Goal: Information Seeking & Learning: Find specific fact

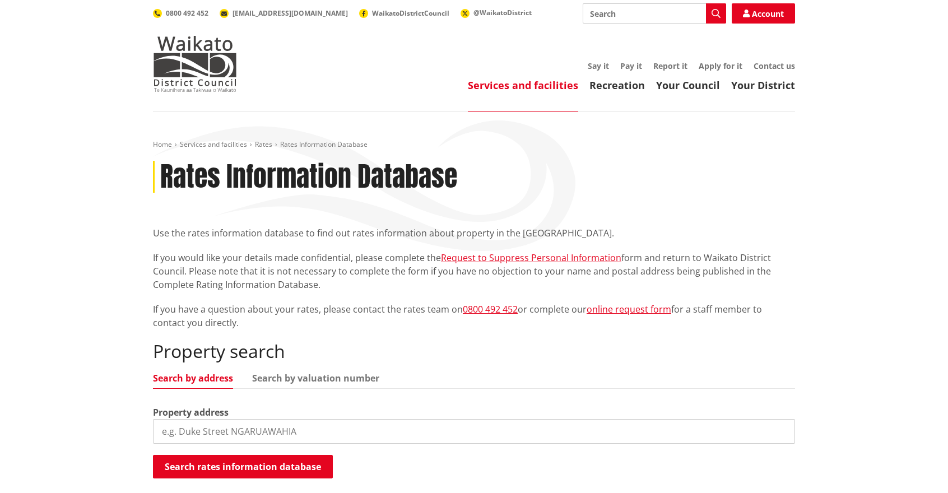
click at [311, 425] on input "search" at bounding box center [474, 431] width 642 height 25
type input "7d rivers edge"
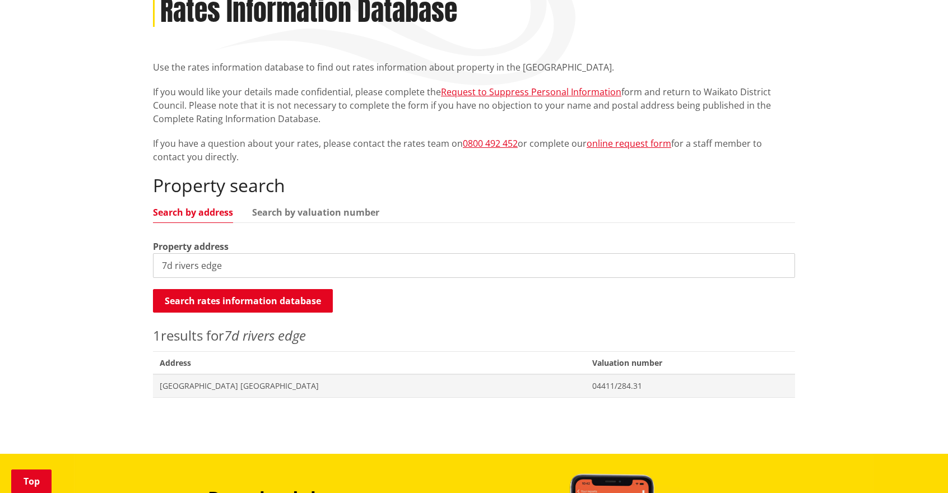
scroll to position [167, 0]
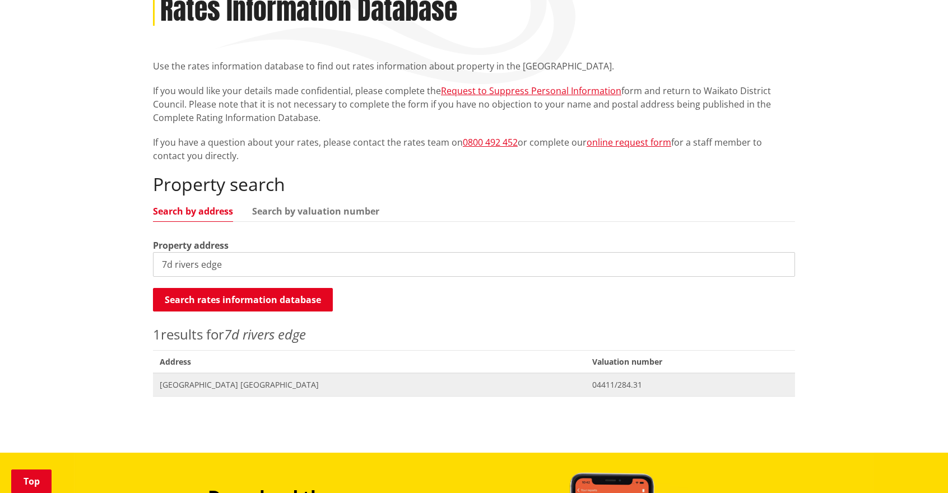
click at [620, 379] on span "04411/284.31" at bounding box center [690, 384] width 196 height 11
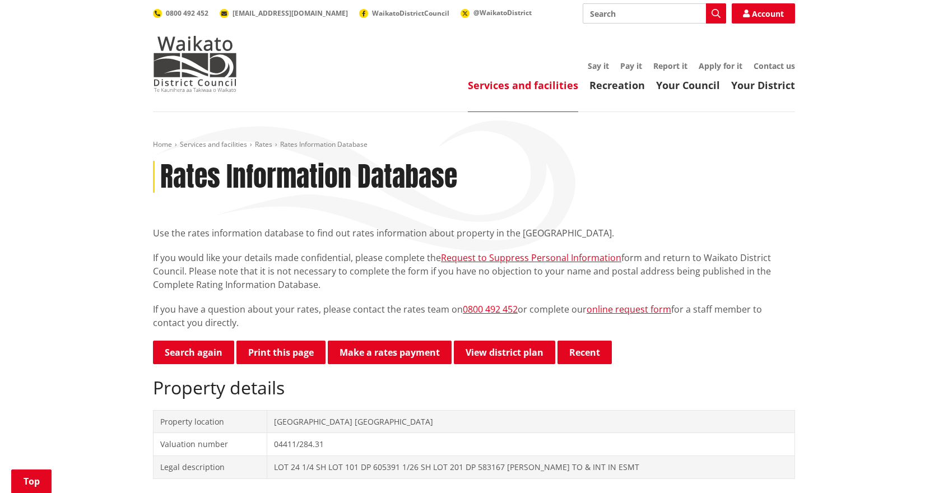
scroll to position [1351, 0]
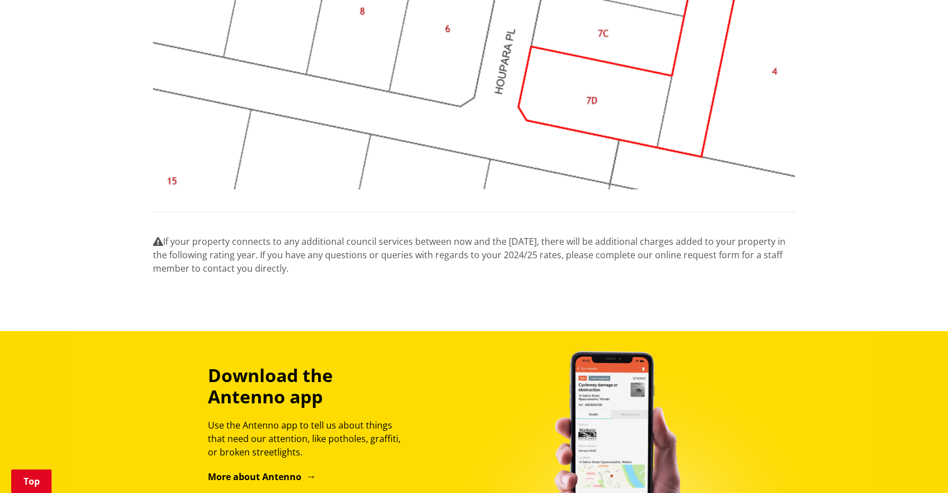
drag, startPoint x: 947, startPoint y: 315, endPoint x: 956, endPoint y: 230, distance: 86.2
drag, startPoint x: 941, startPoint y: 317, endPoint x: 944, endPoint y: 198, distance: 118.8
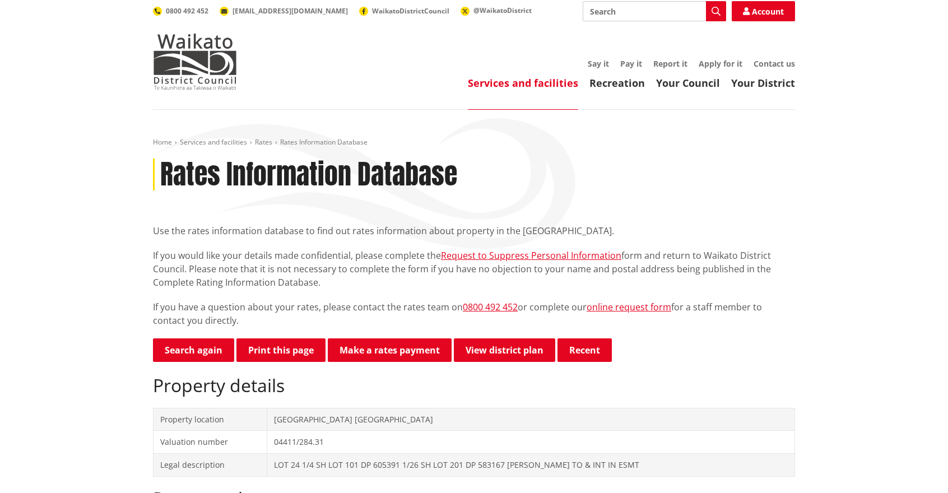
scroll to position [0, 0]
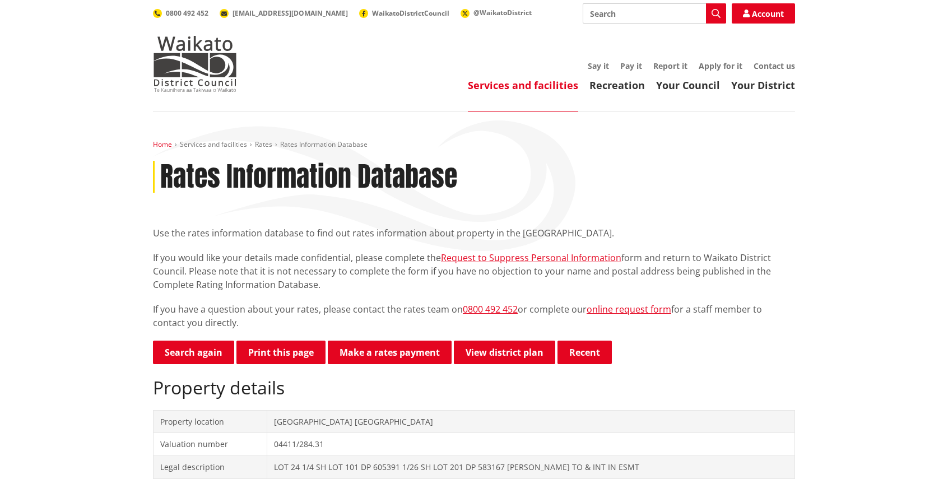
click at [161, 142] on link "Home" at bounding box center [162, 145] width 19 height 10
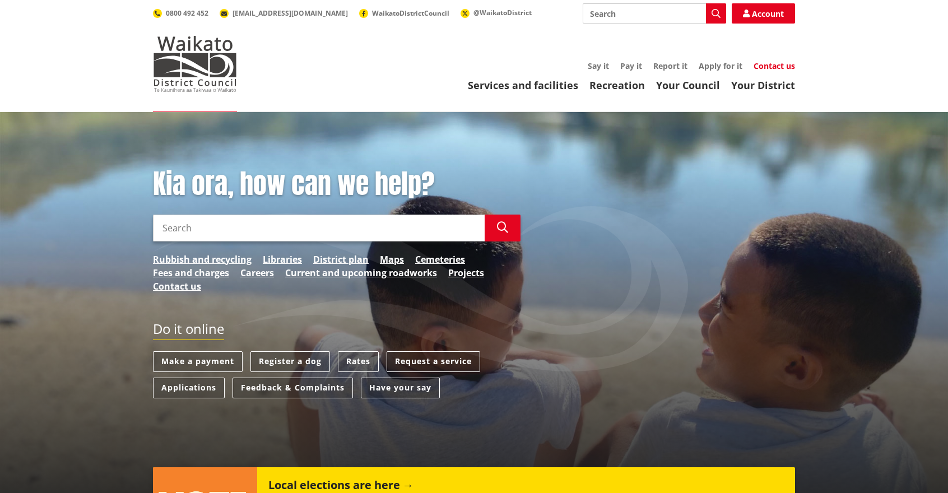
click at [780, 64] on link "Contact us" at bounding box center [774, 66] width 41 height 11
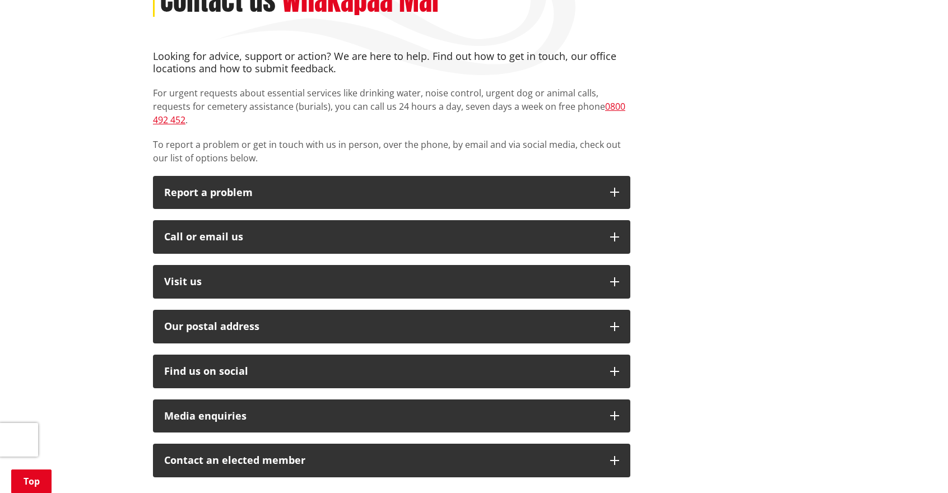
scroll to position [216, 0]
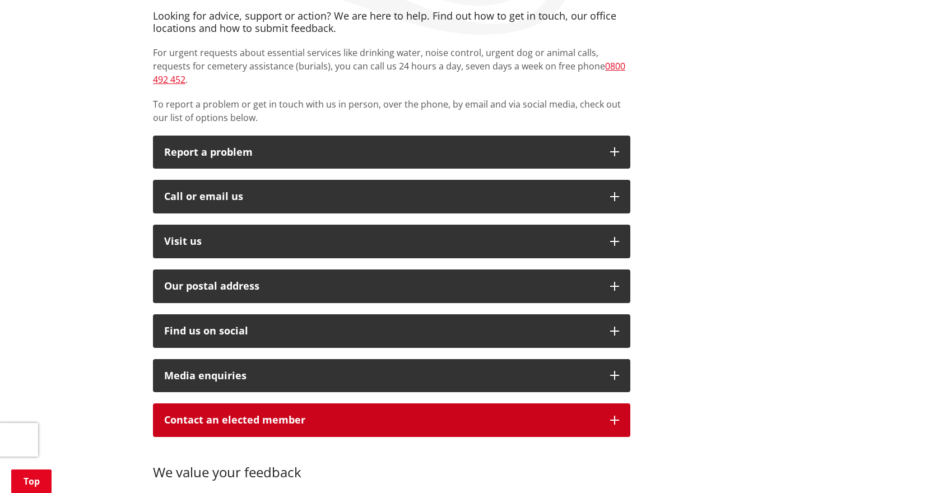
click at [457, 403] on button "Contact an elected member" at bounding box center [391, 420] width 477 height 34
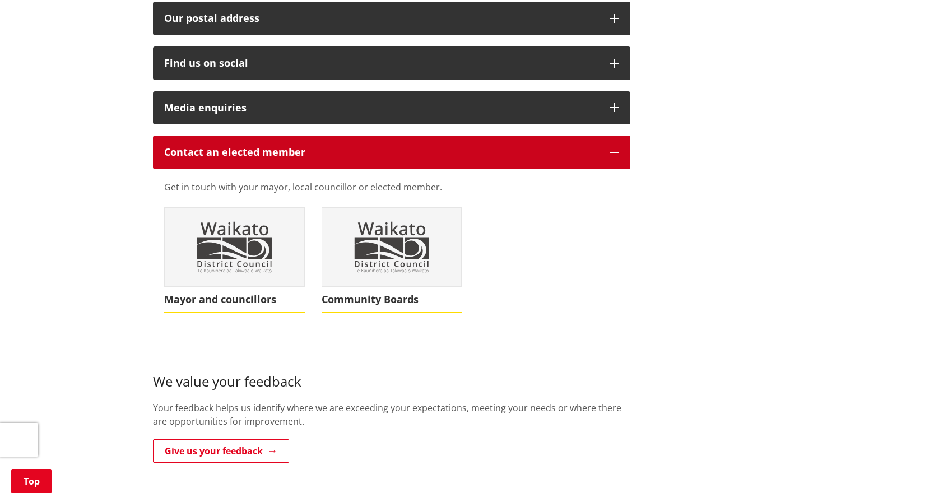
scroll to position [487, 0]
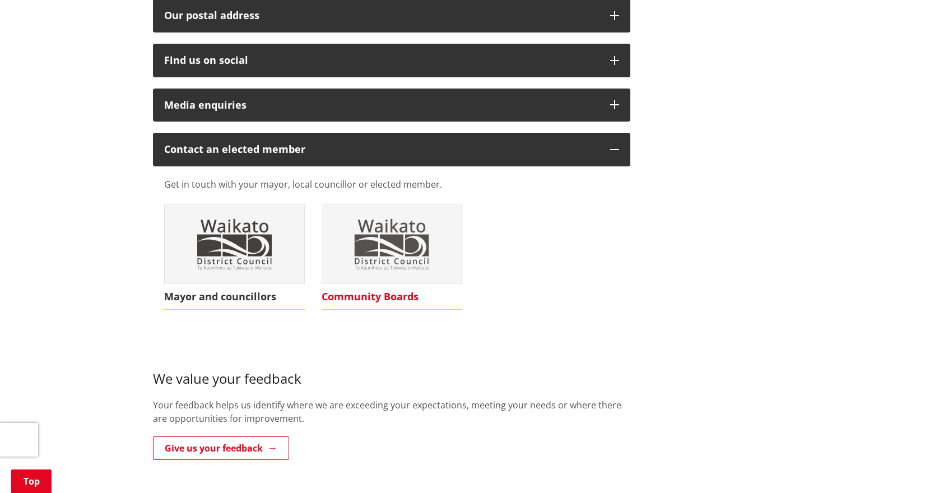
click at [369, 207] on img at bounding box center [392, 244] width 140 height 78
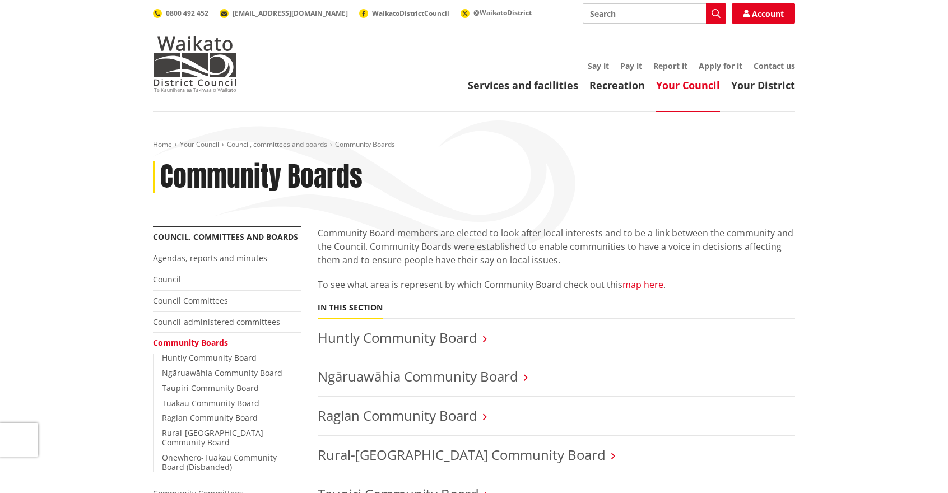
click at [593, 382] on h3 "Ngāruawāhia Community Board" at bounding box center [556, 377] width 477 height 16
click at [492, 377] on link "Ngāruawāhia Community Board" at bounding box center [418, 376] width 201 height 18
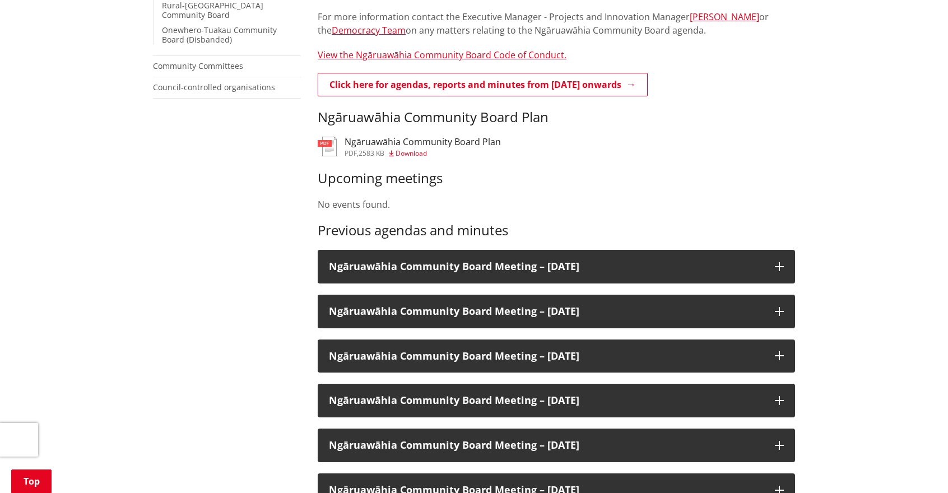
scroll to position [443, 0]
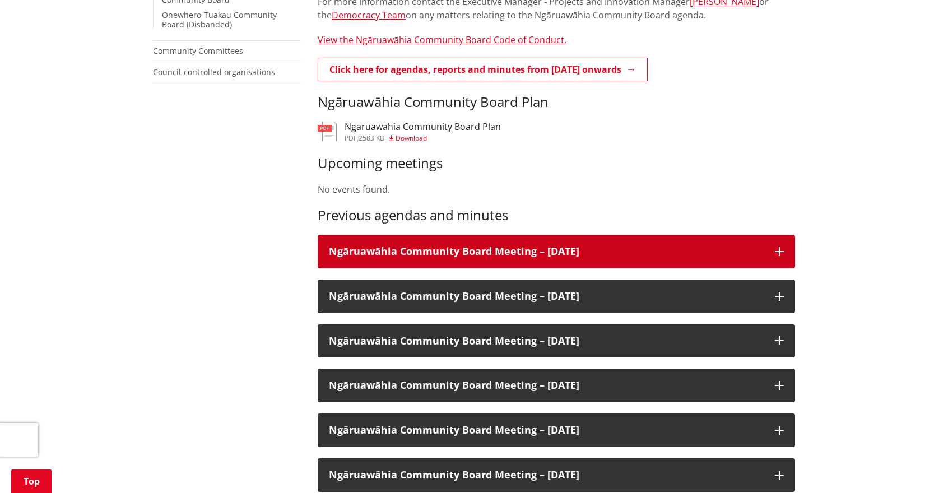
click at [642, 247] on h3 "Ngāruawāhia Community Board Meeting – 10 December 2024" at bounding box center [546, 251] width 435 height 11
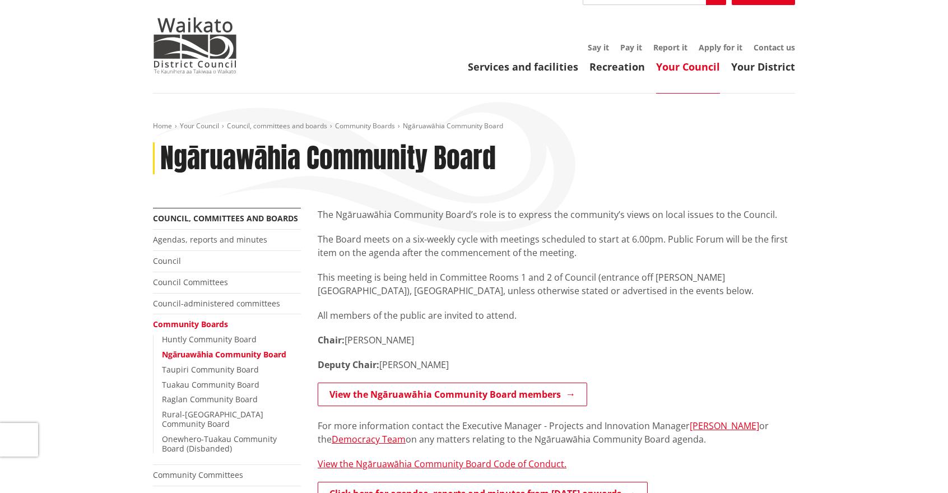
scroll to position [15, 0]
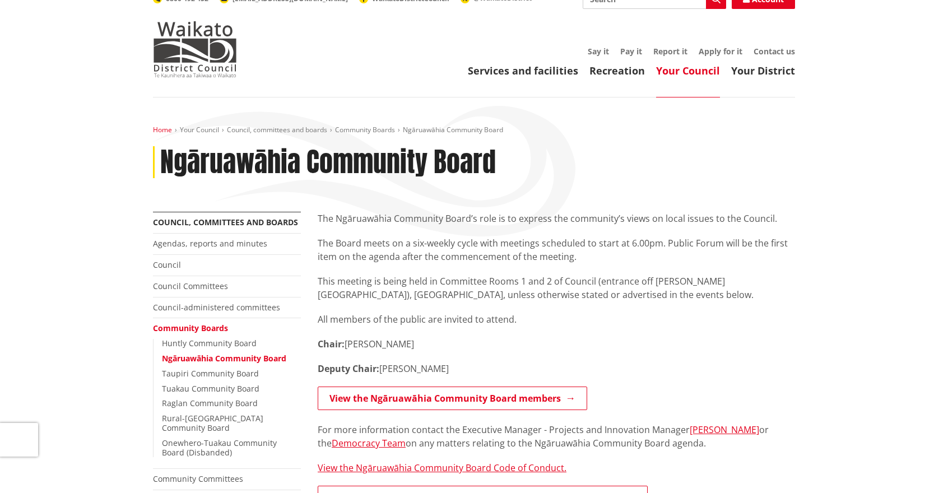
click at [162, 129] on link "Home" at bounding box center [162, 130] width 19 height 10
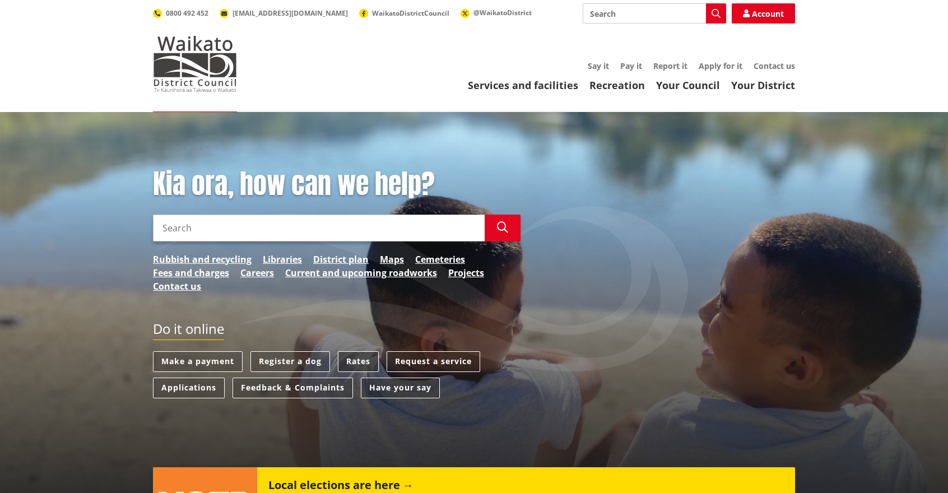
click at [357, 360] on link "Rates" at bounding box center [358, 361] width 41 height 21
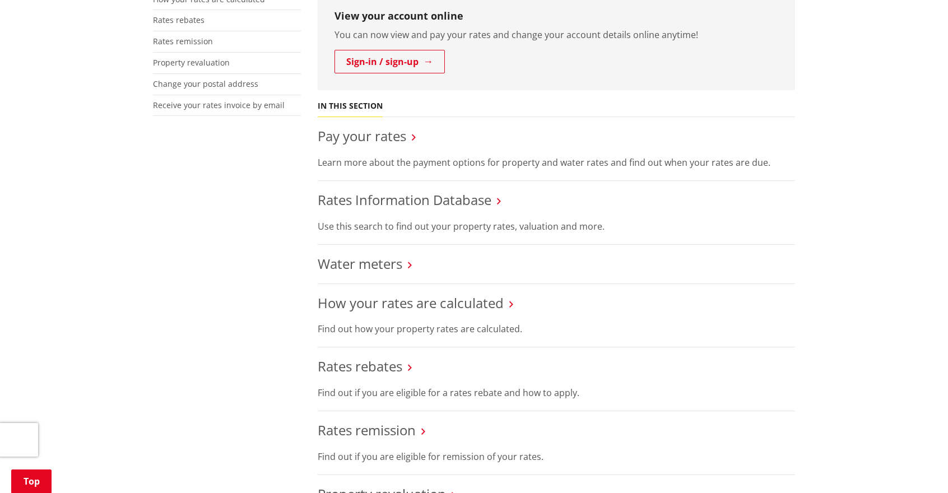
scroll to position [322, 0]
click at [464, 198] on link "Rates Information Database" at bounding box center [405, 201] width 174 height 18
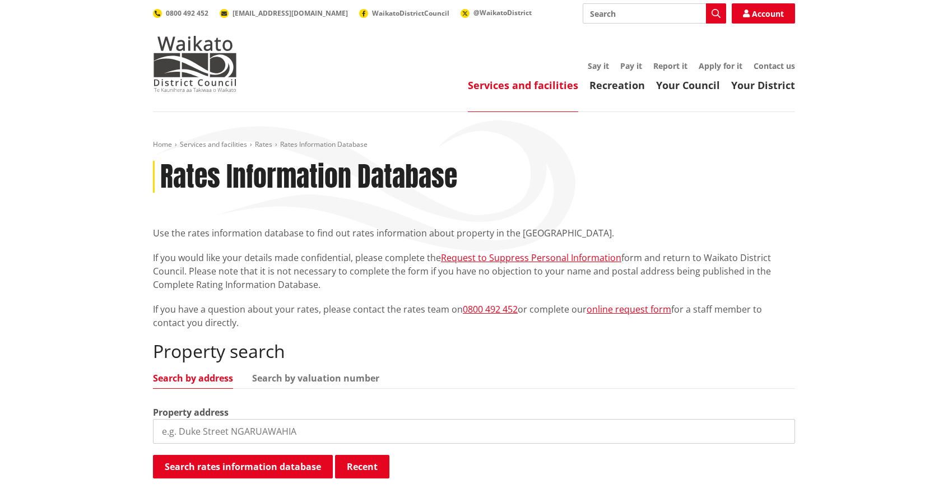
click at [814, 286] on div "Home Services and facilities Rates Rates Information Database Rates Information…" at bounding box center [474, 324] width 948 height 424
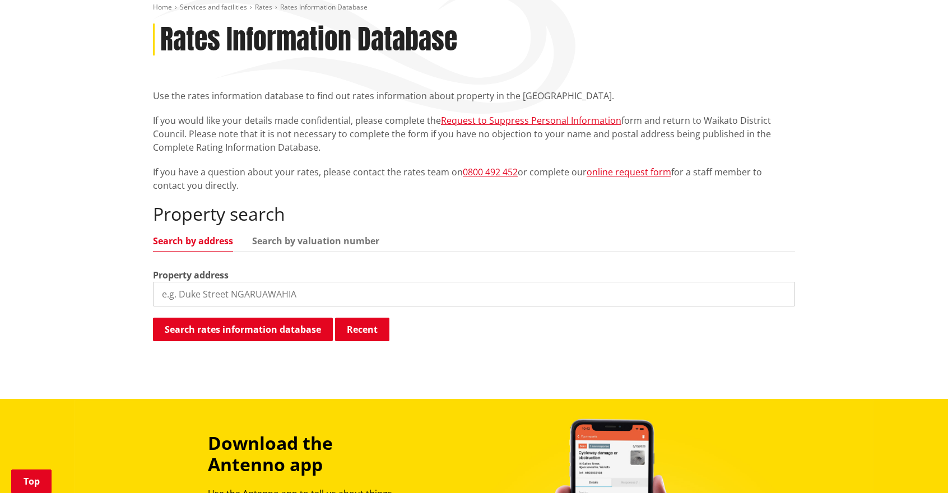
scroll to position [134, 0]
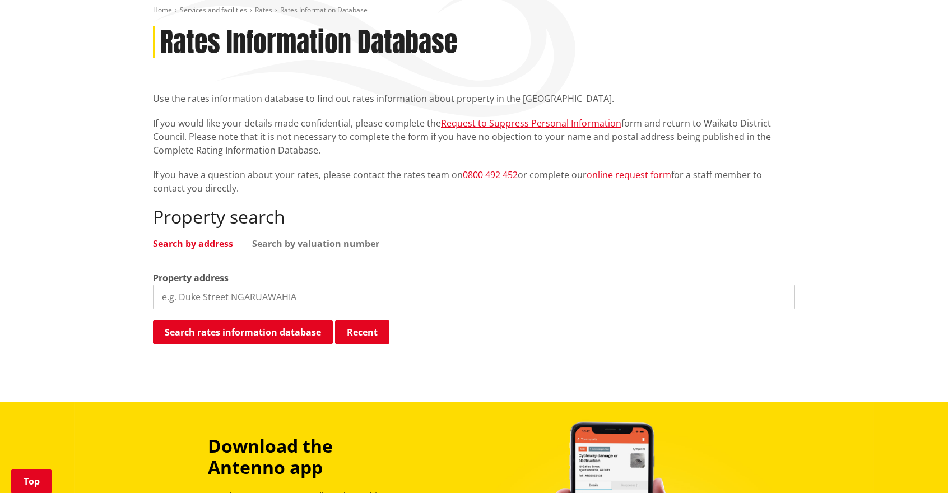
click at [447, 290] on input "search" at bounding box center [474, 297] width 642 height 25
type input "7d rivers edge"
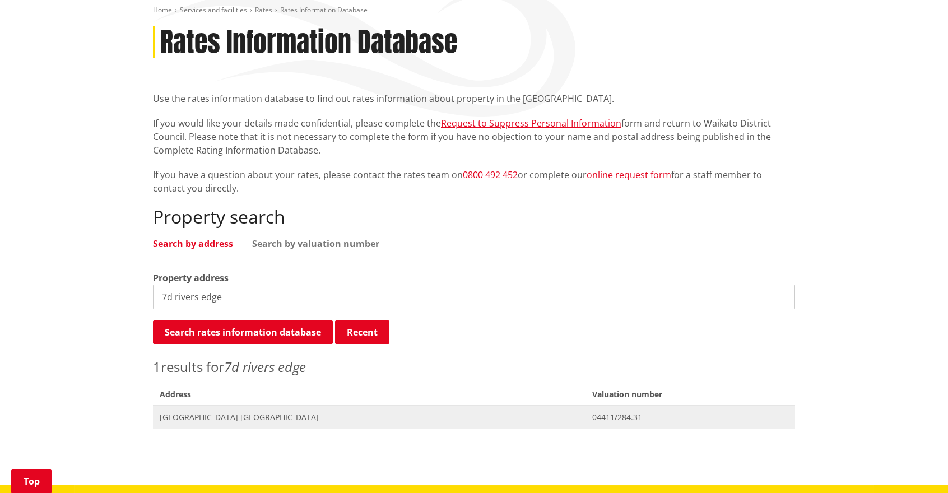
click at [499, 417] on span "[GEOGRAPHIC_DATA] [GEOGRAPHIC_DATA]" at bounding box center [369, 417] width 419 height 11
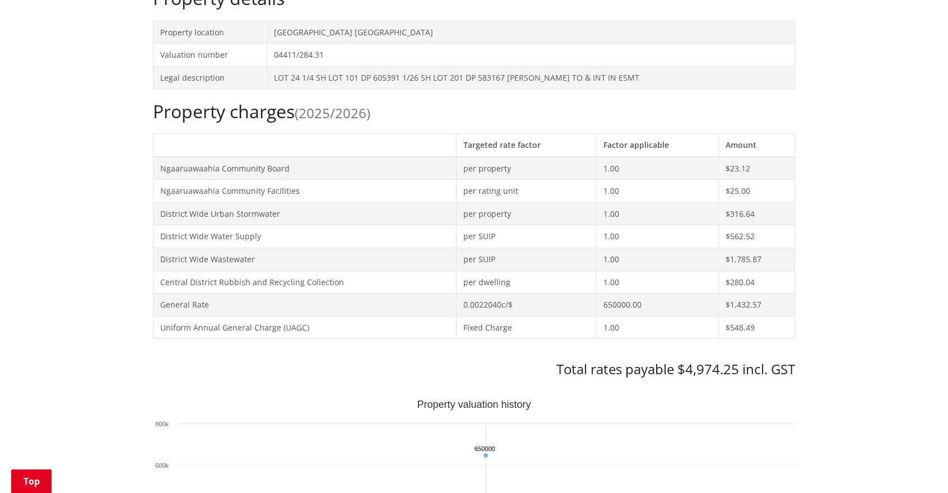
scroll to position [400, 0]
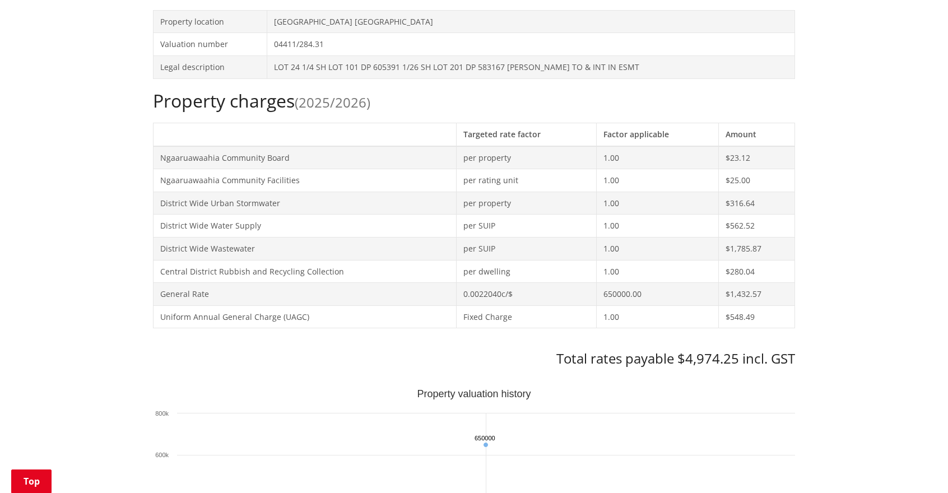
drag, startPoint x: 948, startPoint y: 117, endPoint x: 954, endPoint y: 123, distance: 8.8
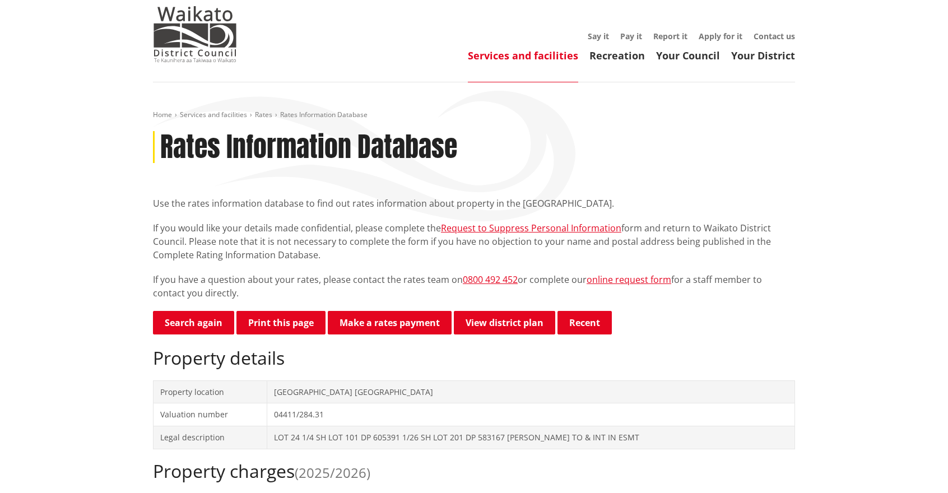
scroll to position [0, 0]
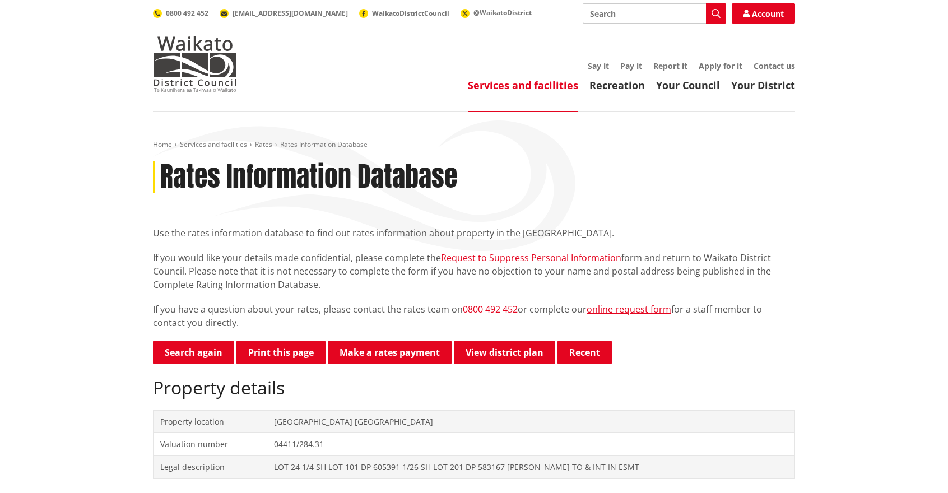
click at [495, 310] on link "0800 492 452" at bounding box center [490, 309] width 55 height 12
click at [258, 147] on link "Rates" at bounding box center [263, 145] width 17 height 10
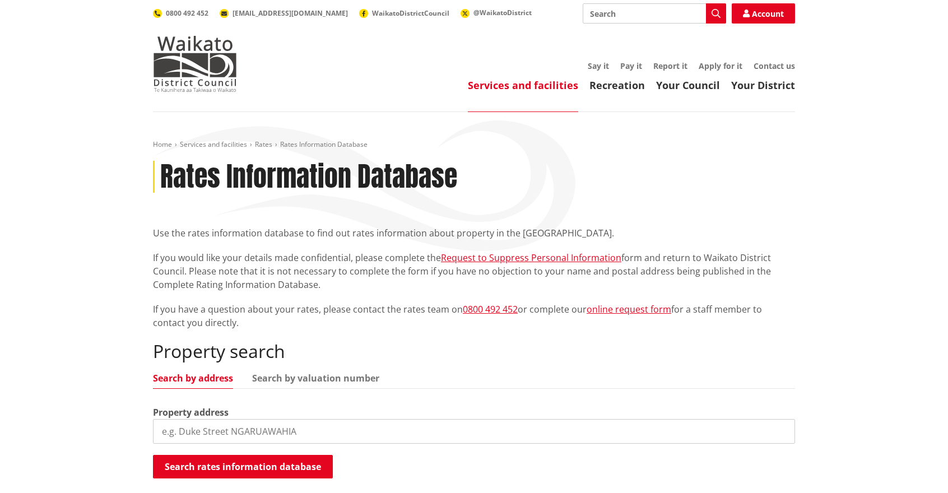
click at [262, 431] on input "search" at bounding box center [474, 431] width 642 height 25
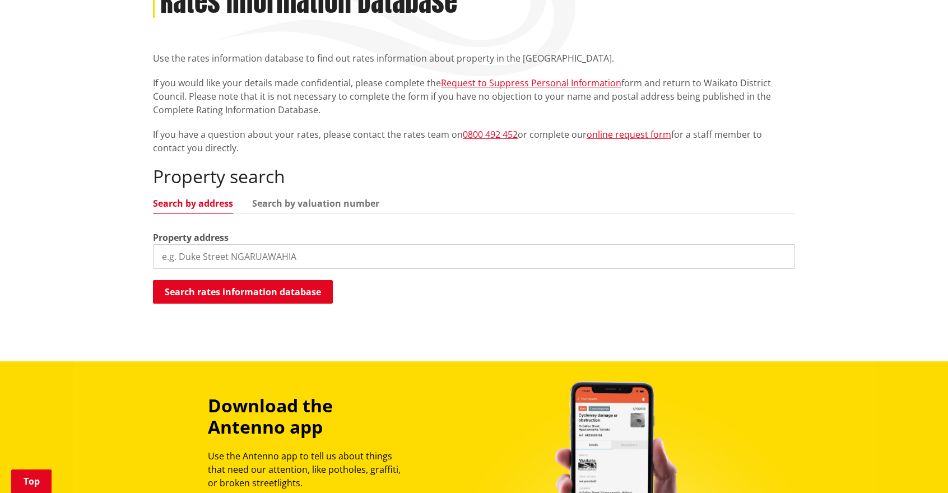
scroll to position [156, 0]
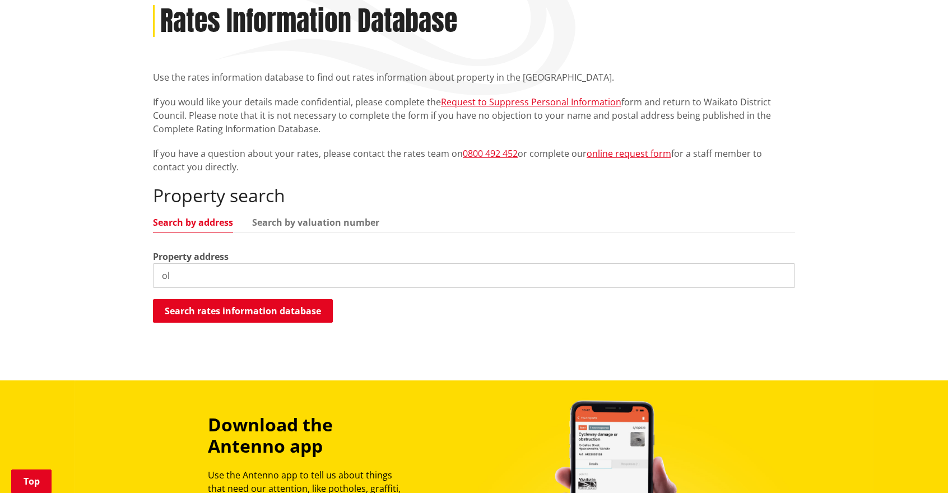
type input "o"
paste input "[STREET_ADDRESS]"
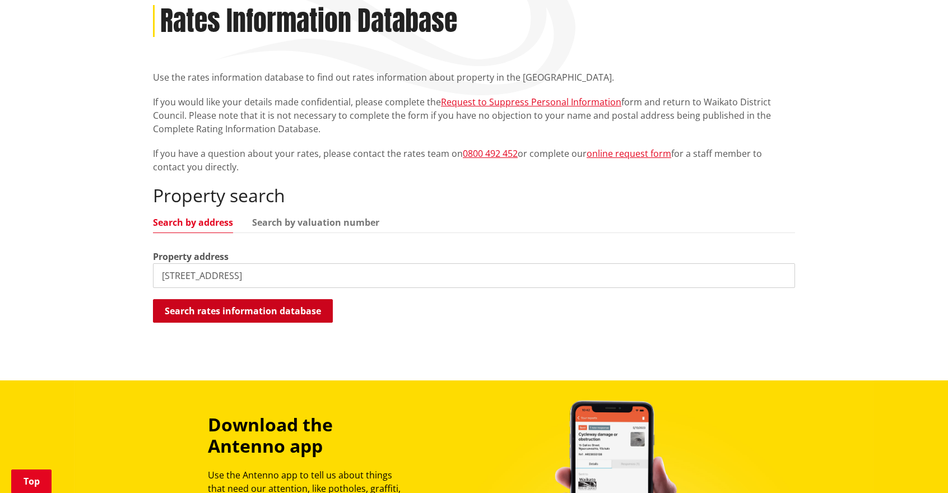
type input "101 Old Taupiri Road"
click at [264, 312] on button "Search rates information database" at bounding box center [243, 311] width 180 height 24
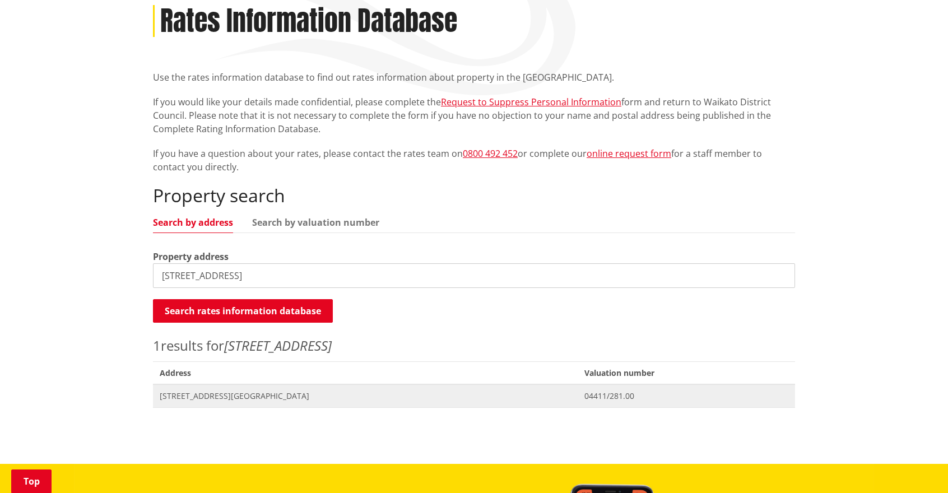
click at [416, 394] on span "101 Old Taupiri Road NGARUAWAHIA" at bounding box center [365, 396] width 411 height 11
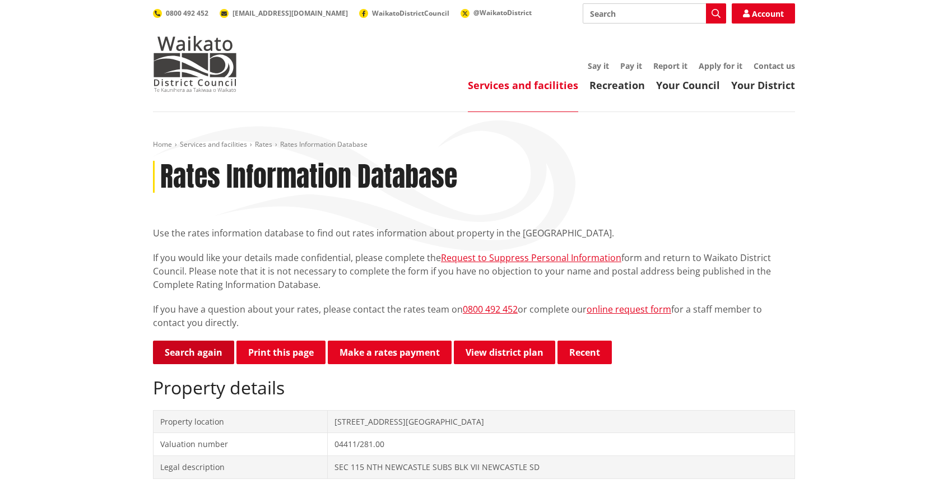
click at [202, 347] on link "Search again" at bounding box center [193, 353] width 81 height 24
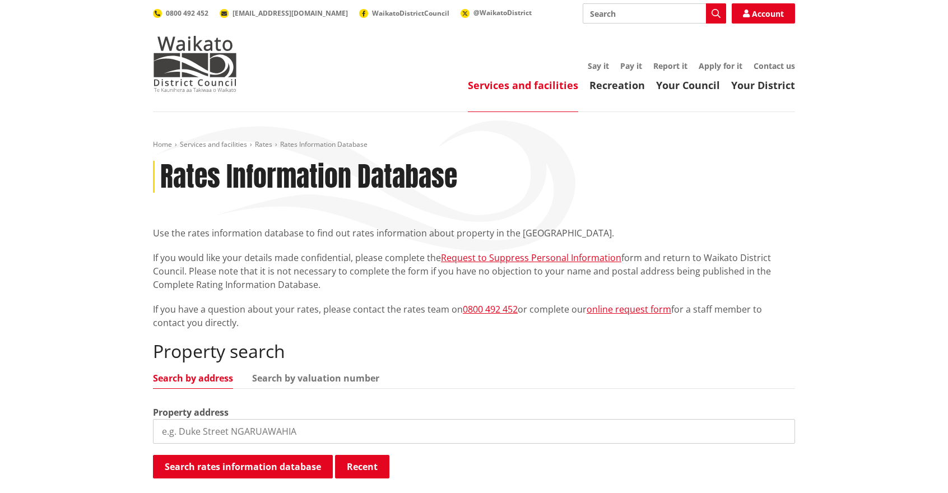
click at [233, 437] on input "search" at bounding box center [474, 431] width 642 height 25
paste input "101 Old Taupiri Road"
drag, startPoint x: 175, startPoint y: 428, endPoint x: 105, endPoint y: 425, distance: 70.1
click at [105, 425] on div "Home Services and facilities Rates Rates Information Database Rates Information…" at bounding box center [474, 324] width 948 height 424
type input "63 Old Taupiri Road"
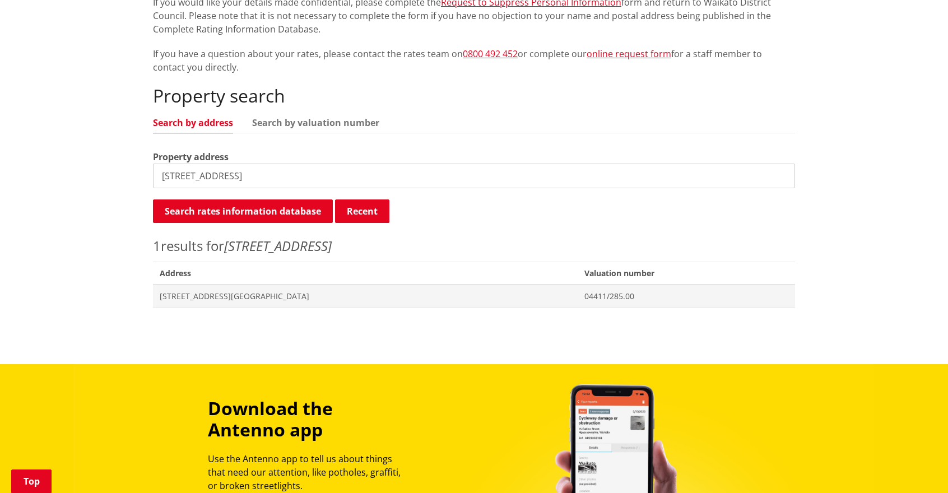
scroll to position [267, 0]
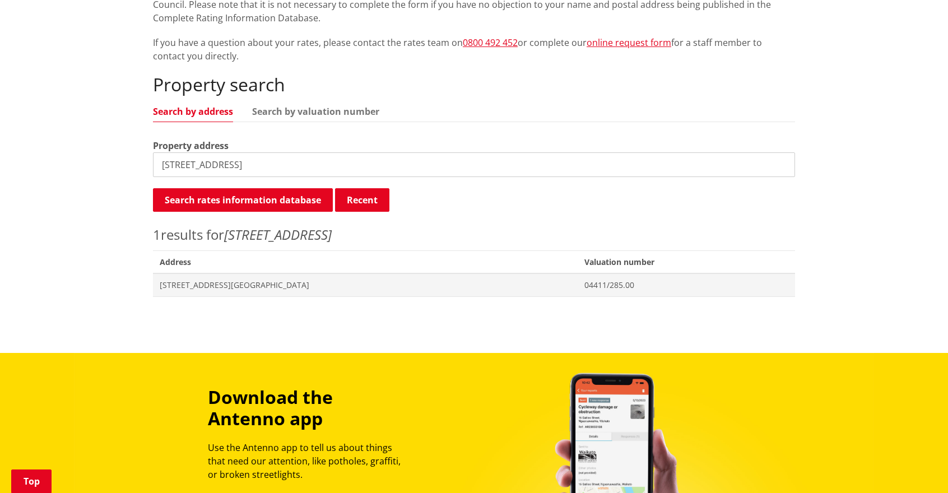
click at [659, 300] on div "Home Services and facilities Rates Rates Information Database Rates Information…" at bounding box center [474, 90] width 659 height 435
click at [637, 282] on span "04411/285.00" at bounding box center [686, 285] width 204 height 11
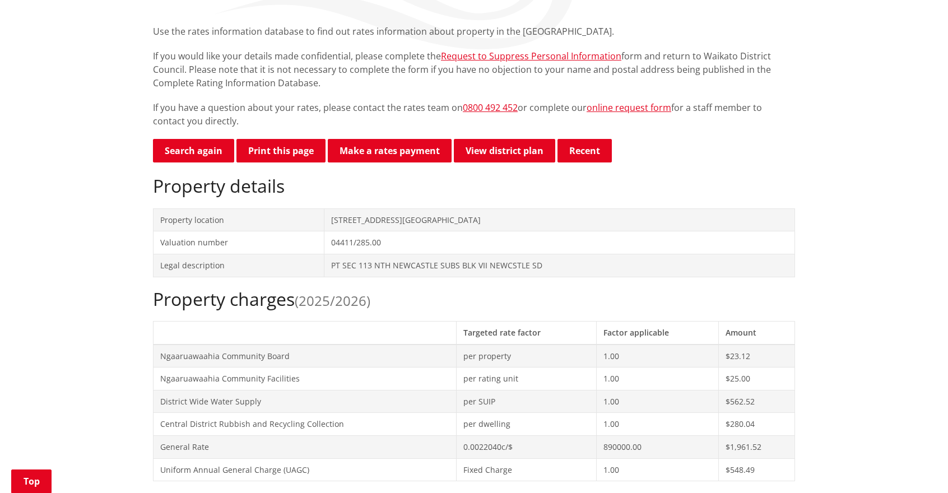
scroll to position [199, 0]
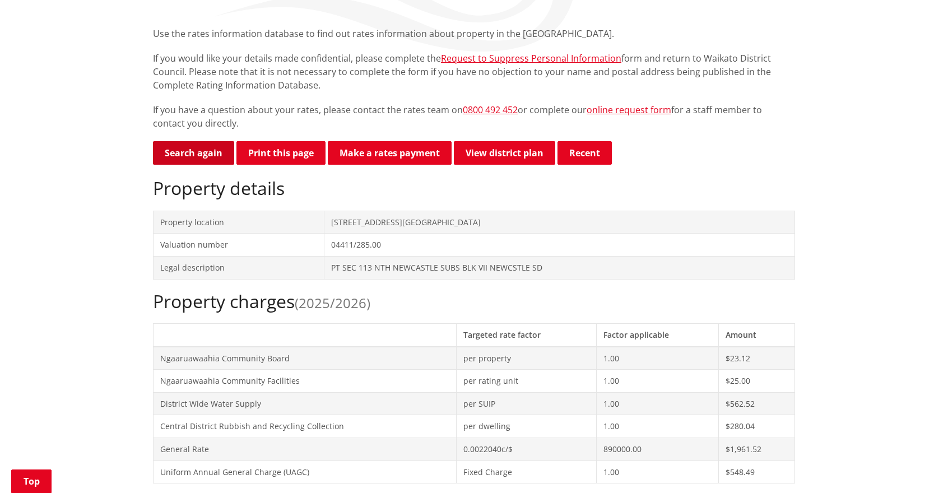
click at [180, 157] on link "Search again" at bounding box center [193, 153] width 81 height 24
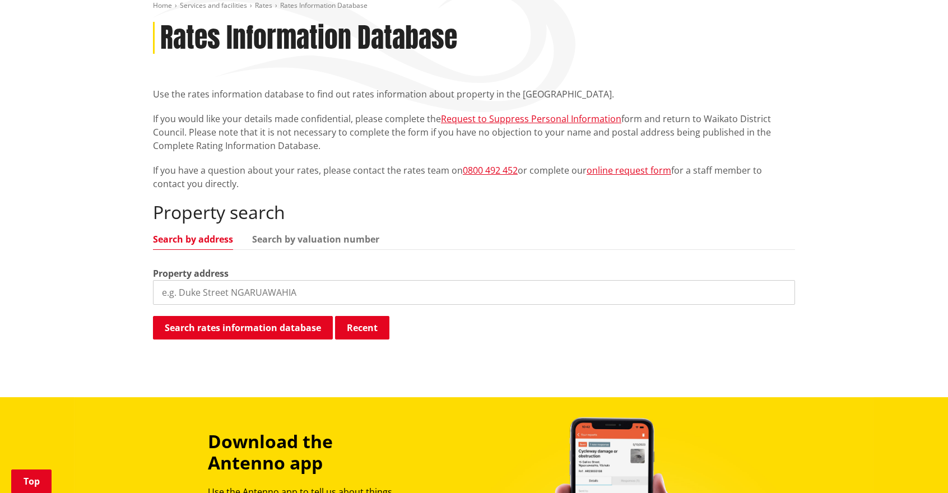
scroll to position [138, 0]
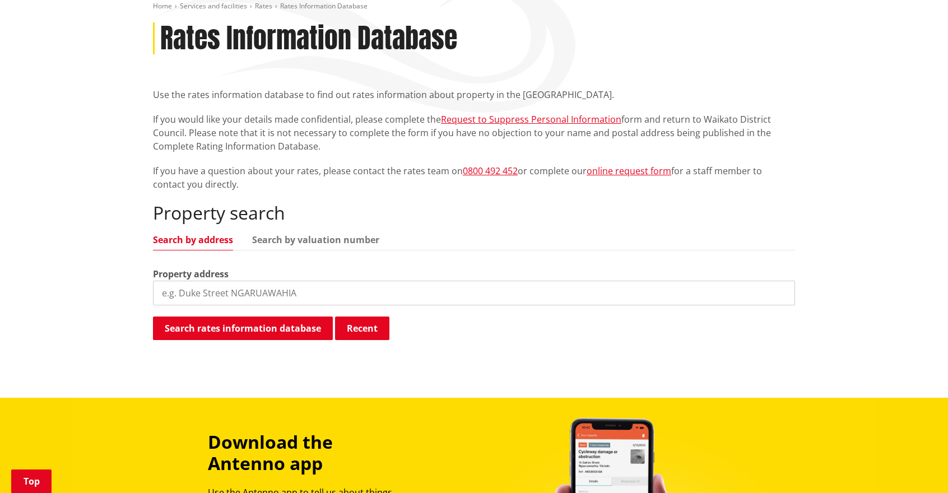
click at [379, 285] on input "search" at bounding box center [474, 293] width 642 height 25
type input "7C rivers edge place"
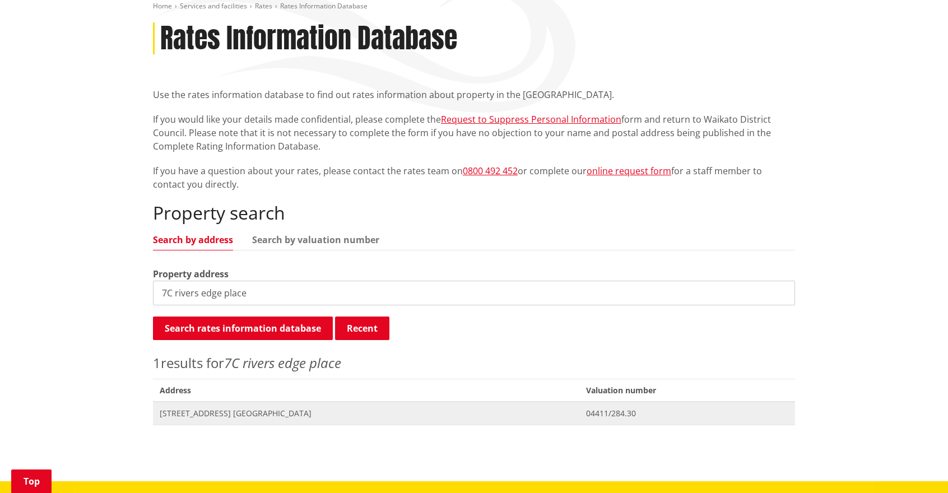
click at [415, 415] on span "[STREET_ADDRESS] [GEOGRAPHIC_DATA]" at bounding box center [366, 413] width 413 height 11
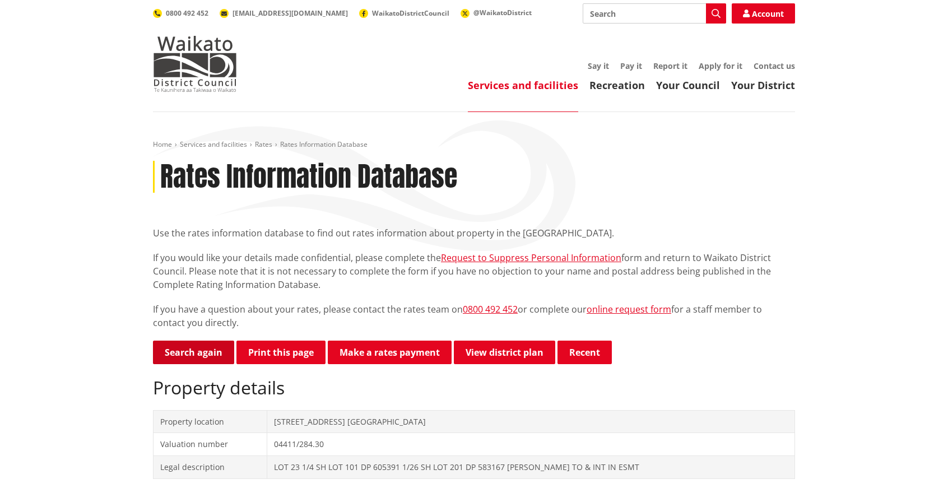
click at [183, 348] on link "Search again" at bounding box center [193, 353] width 81 height 24
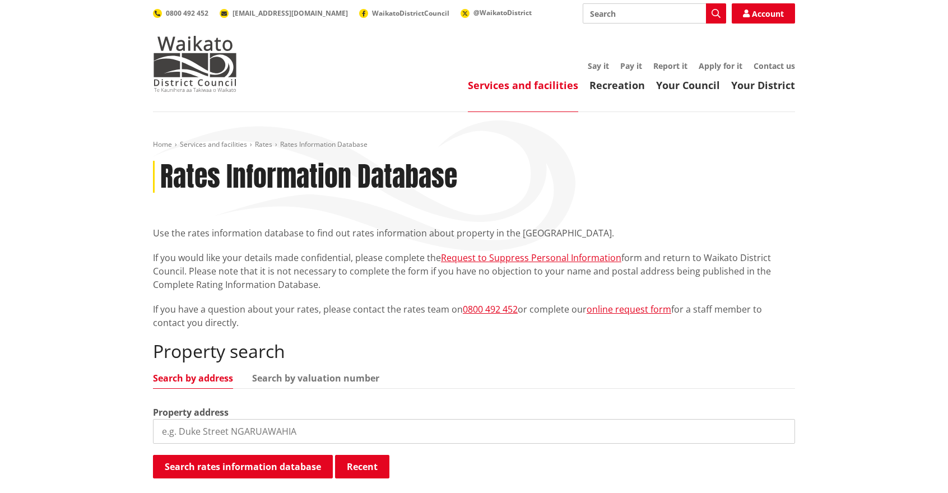
click at [216, 438] on input "search" at bounding box center [474, 431] width 642 height 25
type input "7A rivers edge"
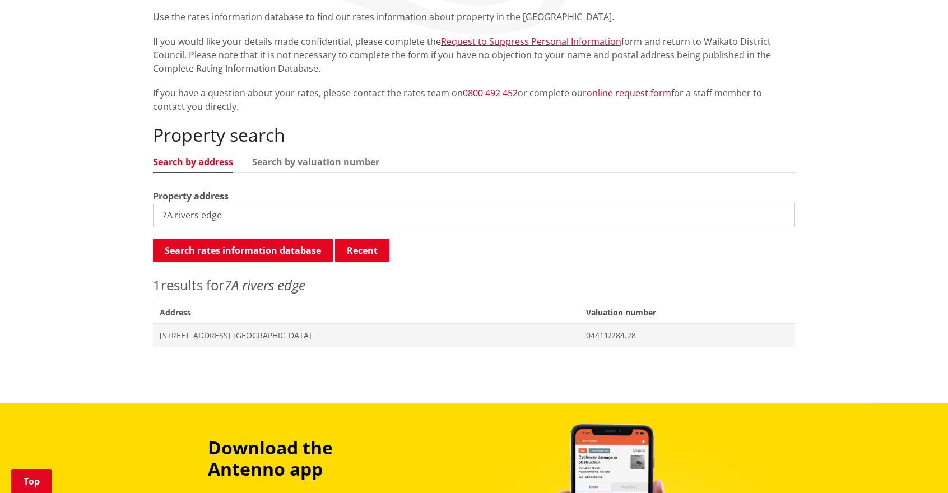
scroll to position [219, 0]
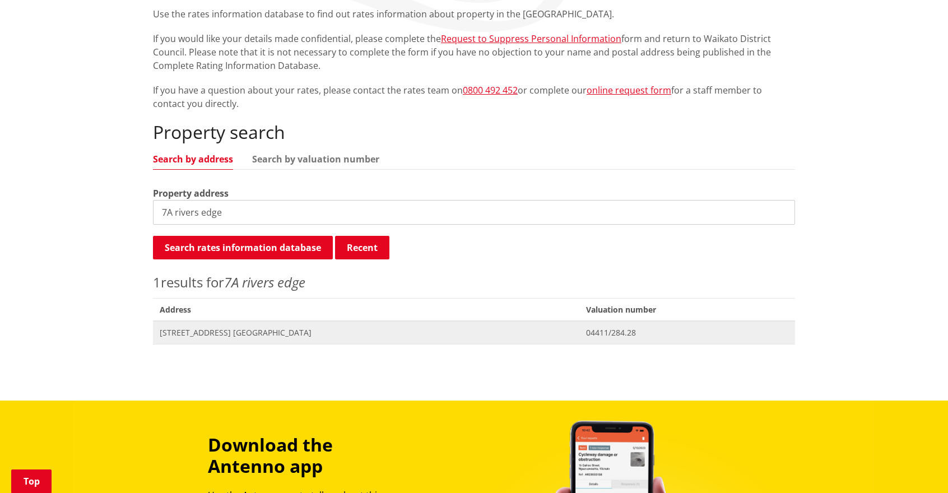
click at [677, 324] on span "Valuation No. 04411/284.28" at bounding box center [687, 332] width 216 height 23
